Goal: Communication & Community: Ask a question

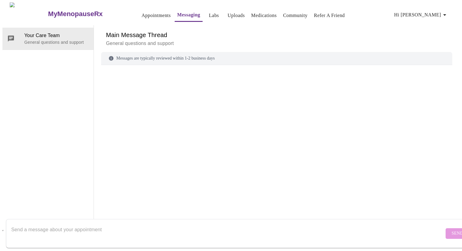
scroll to position [23, 0]
